Goal: Transaction & Acquisition: Purchase product/service

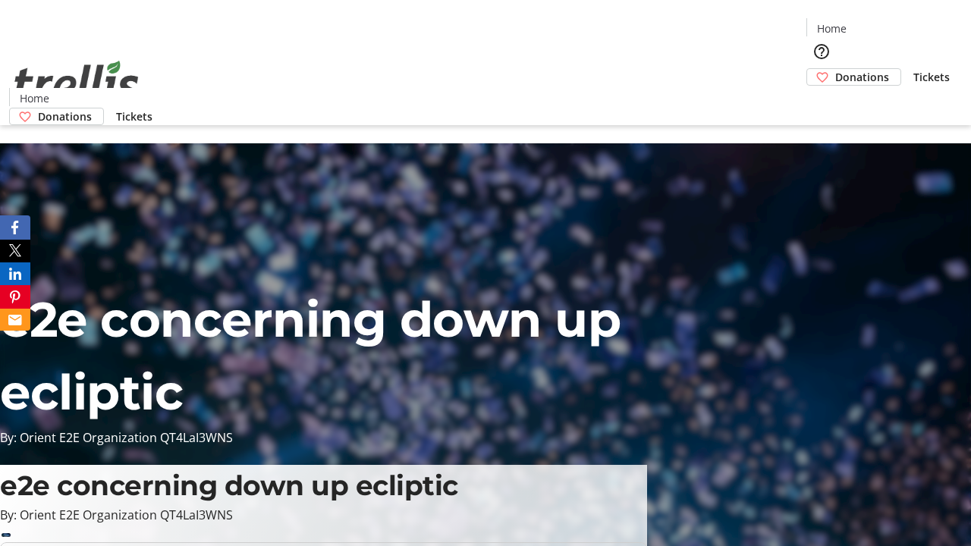
click at [835, 69] on span "Donations" at bounding box center [862, 77] width 54 height 16
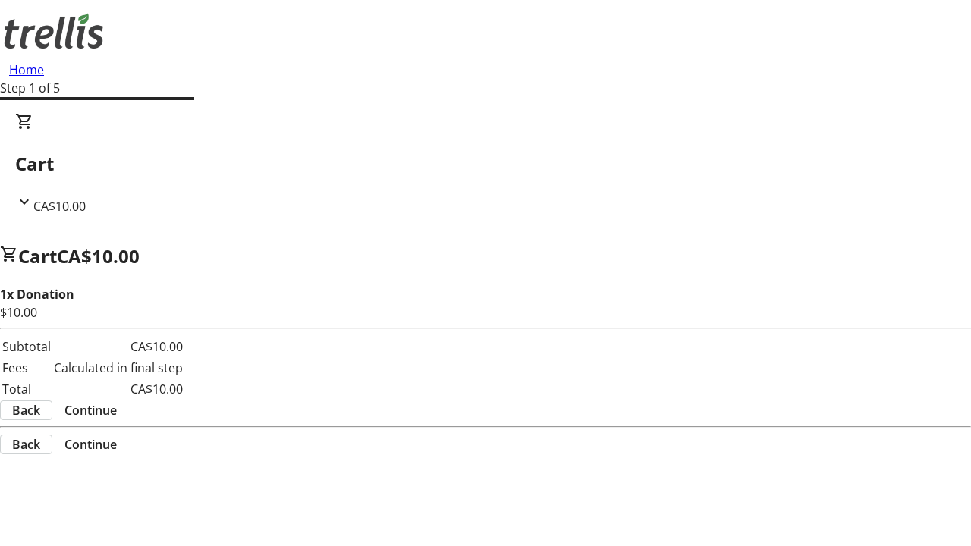
select select "CA"
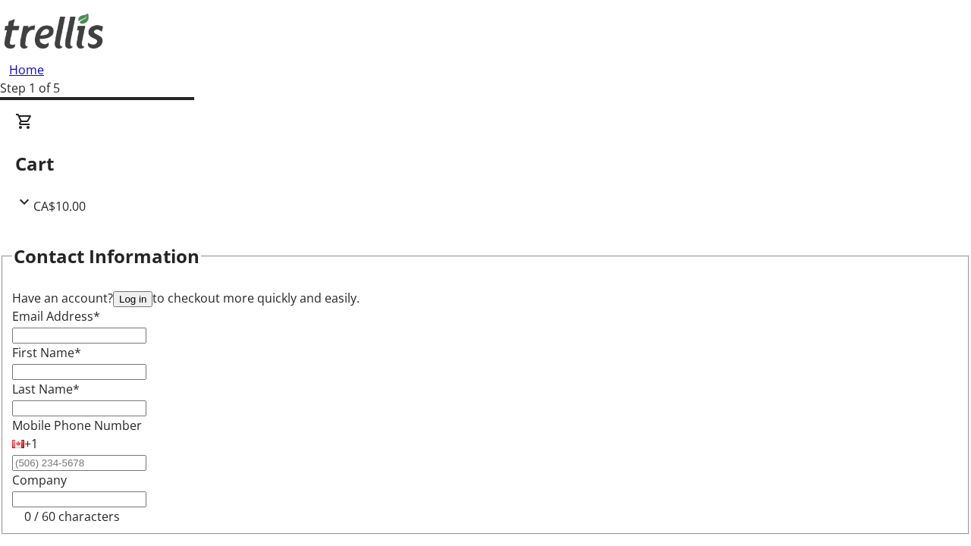
click at [152, 291] on button "Log in" at bounding box center [132, 299] width 39 height 16
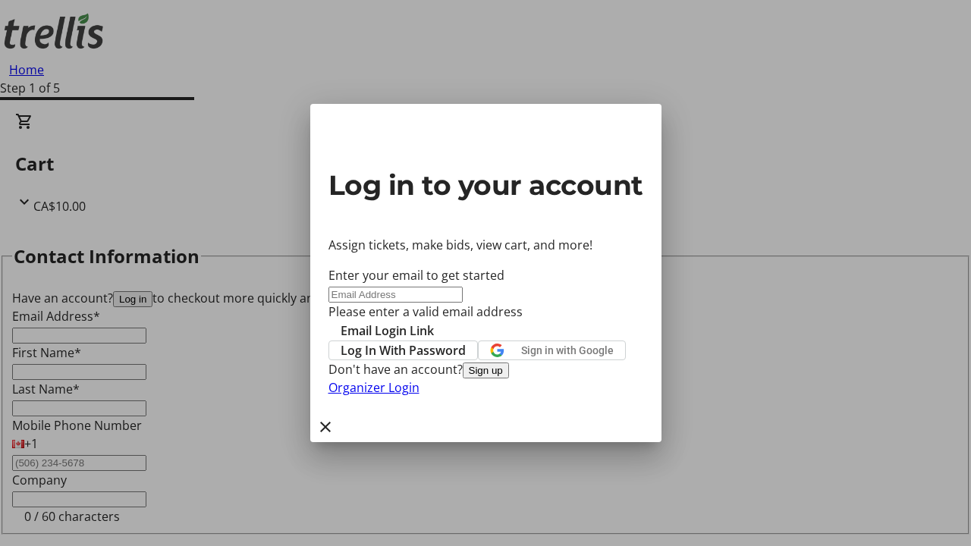
click at [509, 378] on button "Sign up" at bounding box center [486, 370] width 46 height 16
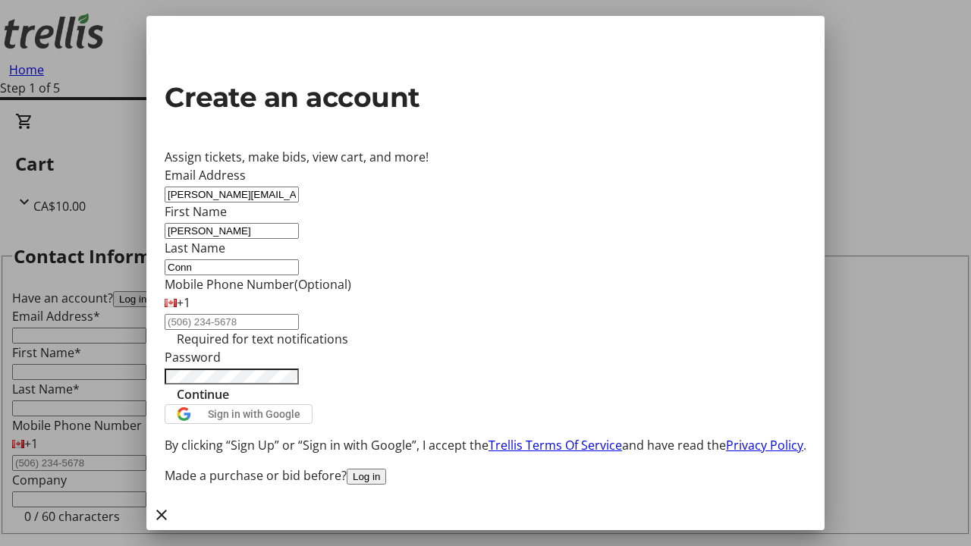
type input "Conn"
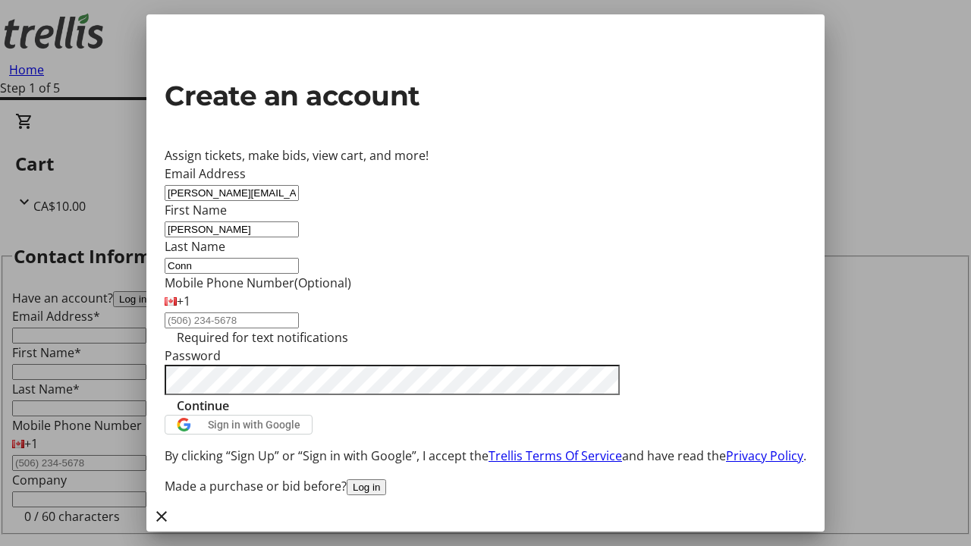
click at [229, 415] on span "Continue" at bounding box center [203, 406] width 52 height 18
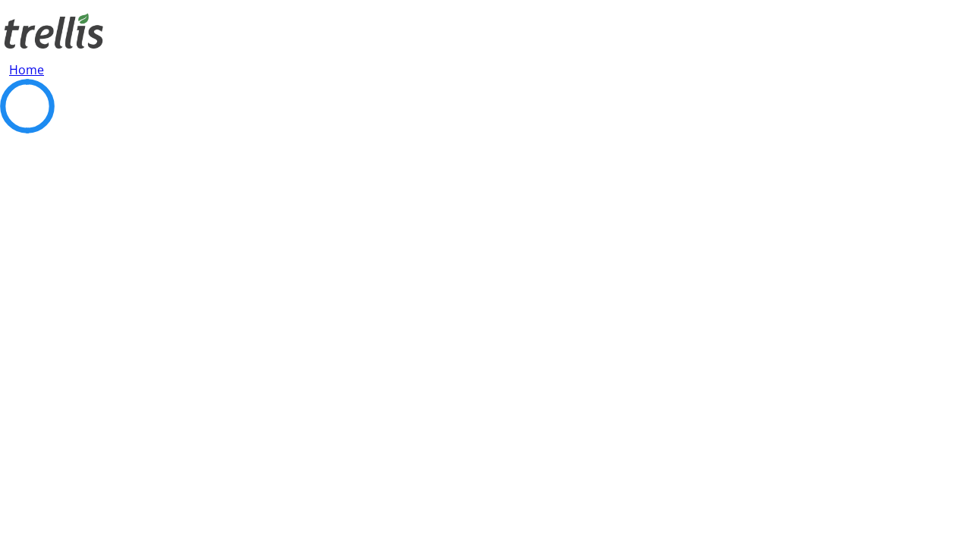
select select "BC"
select select "CA"
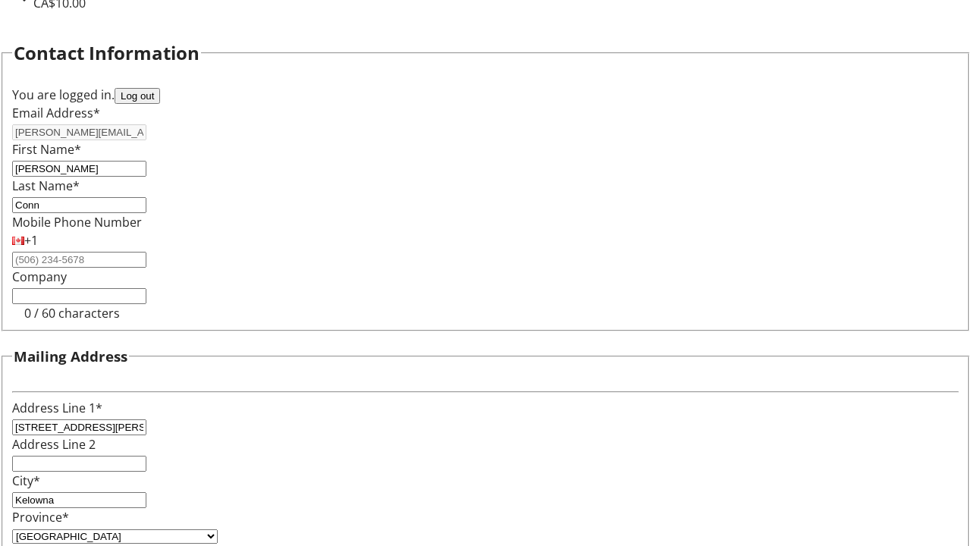
type input "V1Y 0C2"
select select "BC"
select select "CA"
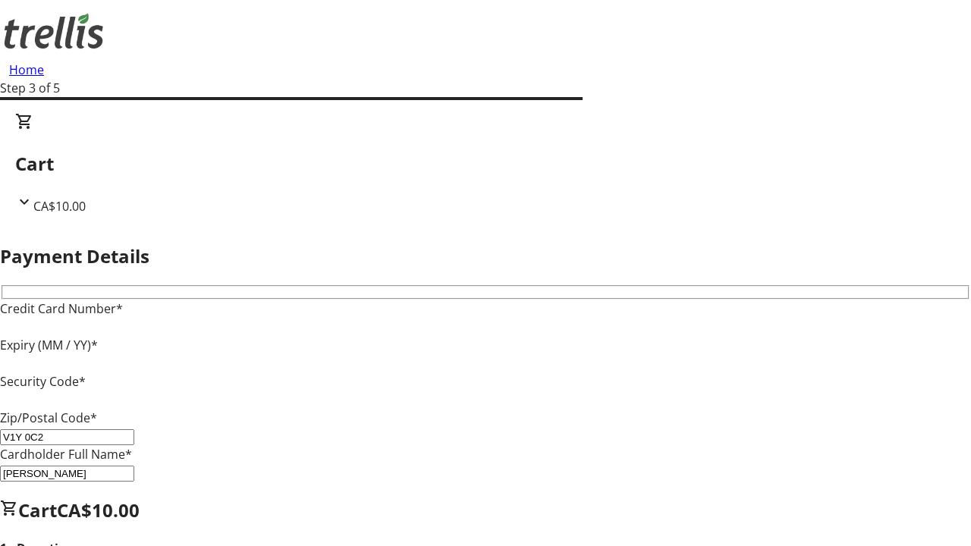
type input "V1Y 0C2"
